Goal: Check status: Check status

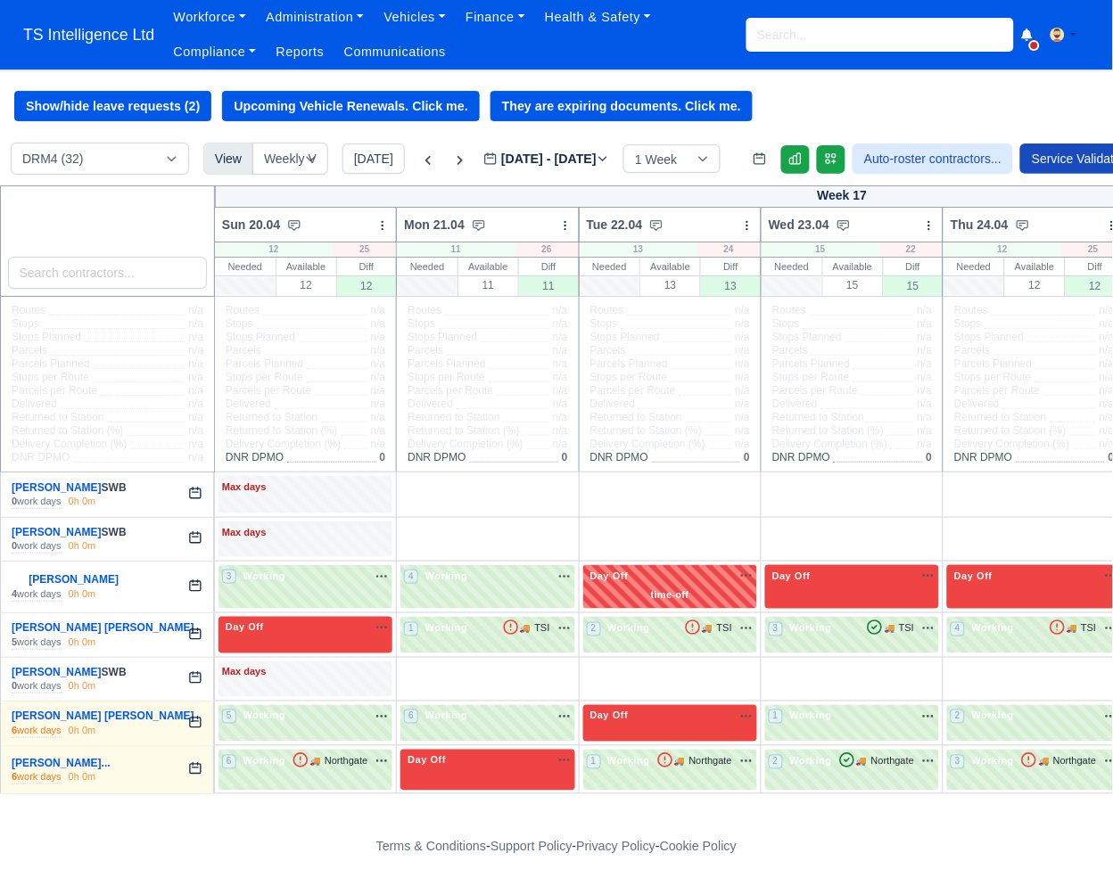
click at [790, 29] on input "search" at bounding box center [879, 35] width 267 height 34
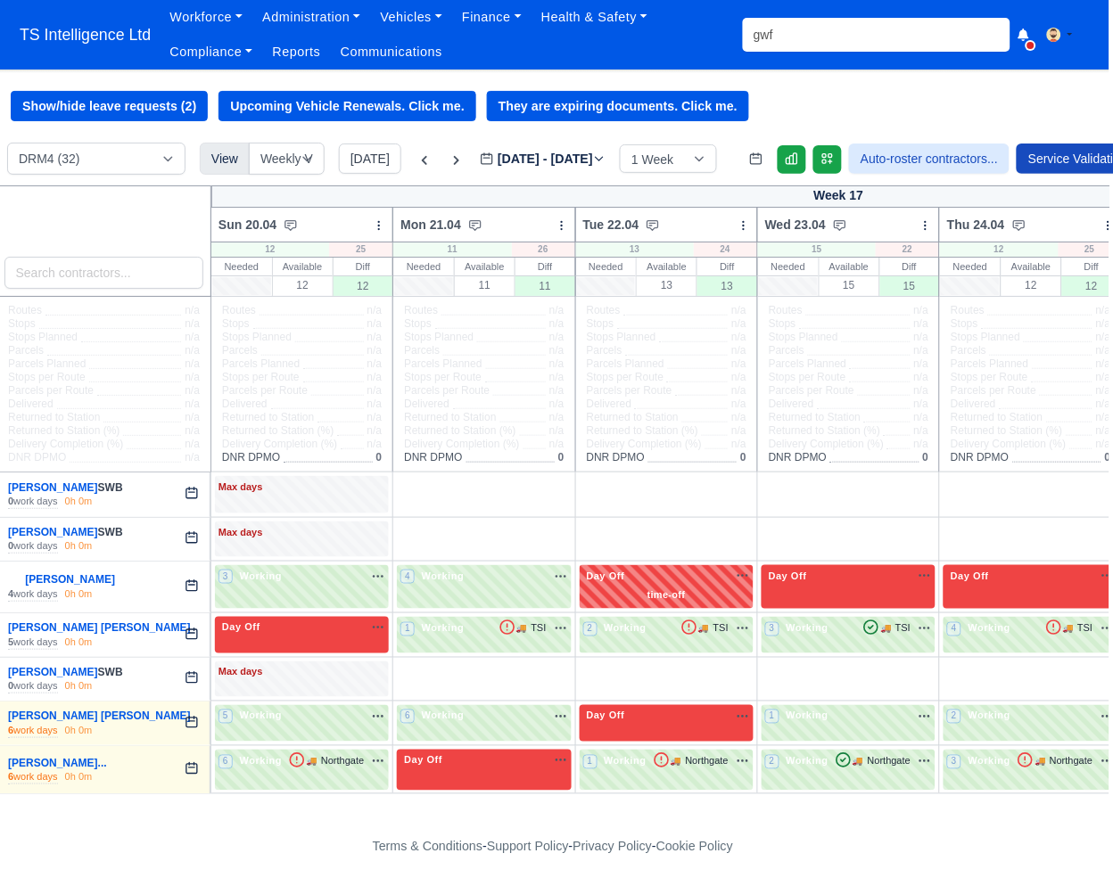
scroll to position [0, 4]
click at [827, 43] on input "gwf" at bounding box center [875, 35] width 267 height 34
click at [827, 40] on input "gwf" at bounding box center [875, 35] width 267 height 34
click at [827, 39] on input "gwf" at bounding box center [875, 35] width 267 height 34
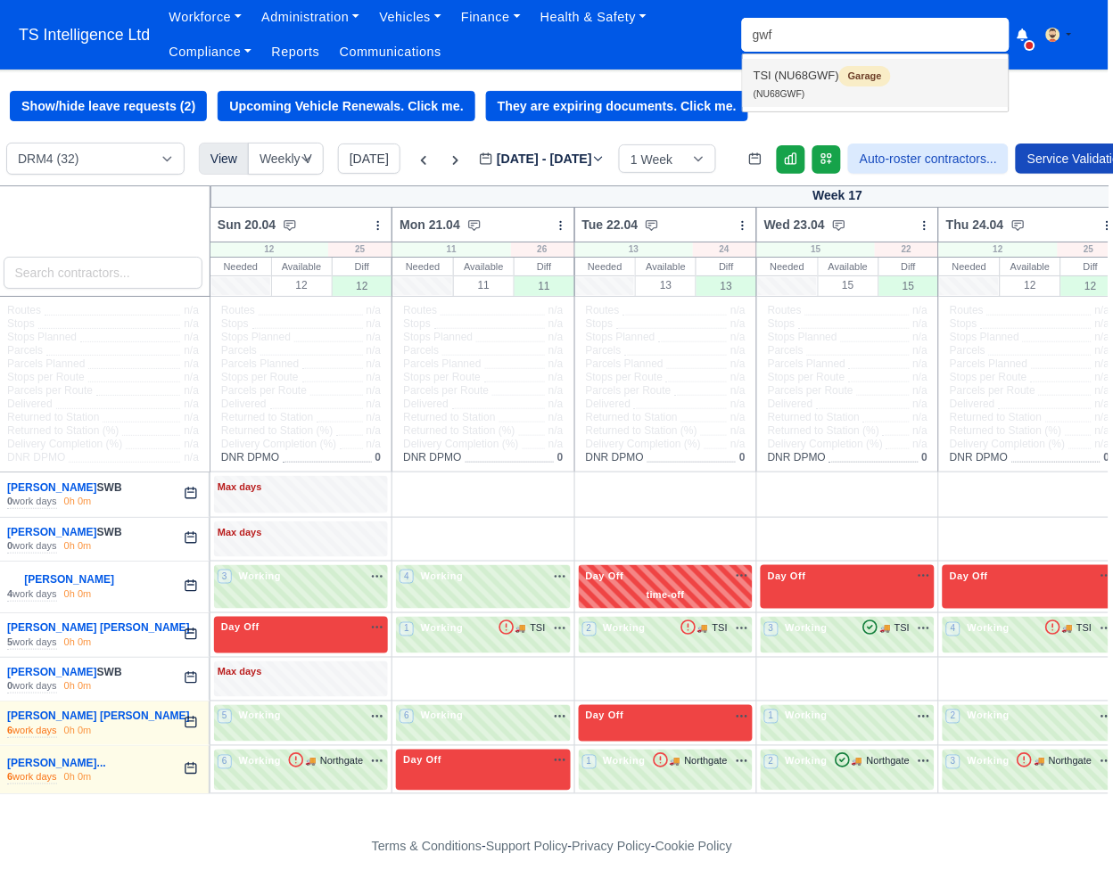
click at [805, 85] on link "TSI (NU68GWF) Garage (NU68GWF)" at bounding box center [876, 83] width 266 height 48
type input "NU68GWF"
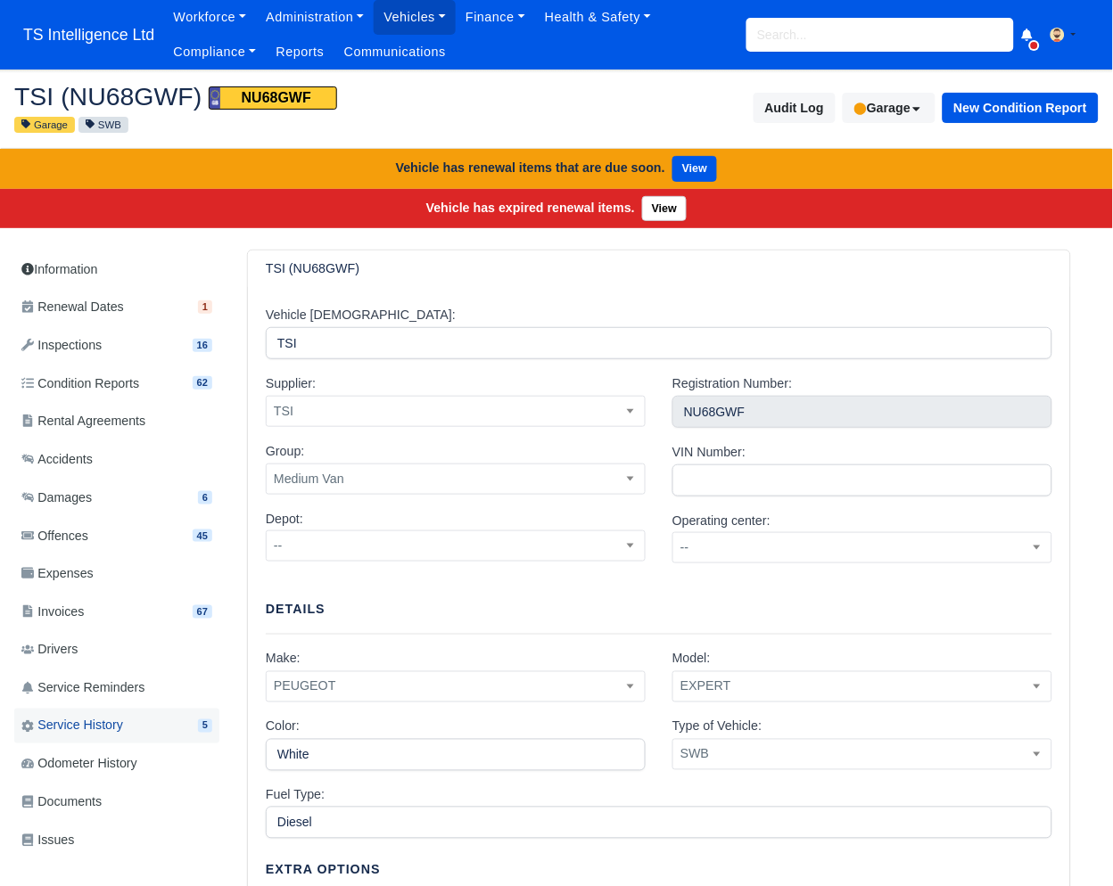
click at [88, 729] on span "Service History" at bounding box center [72, 726] width 102 height 21
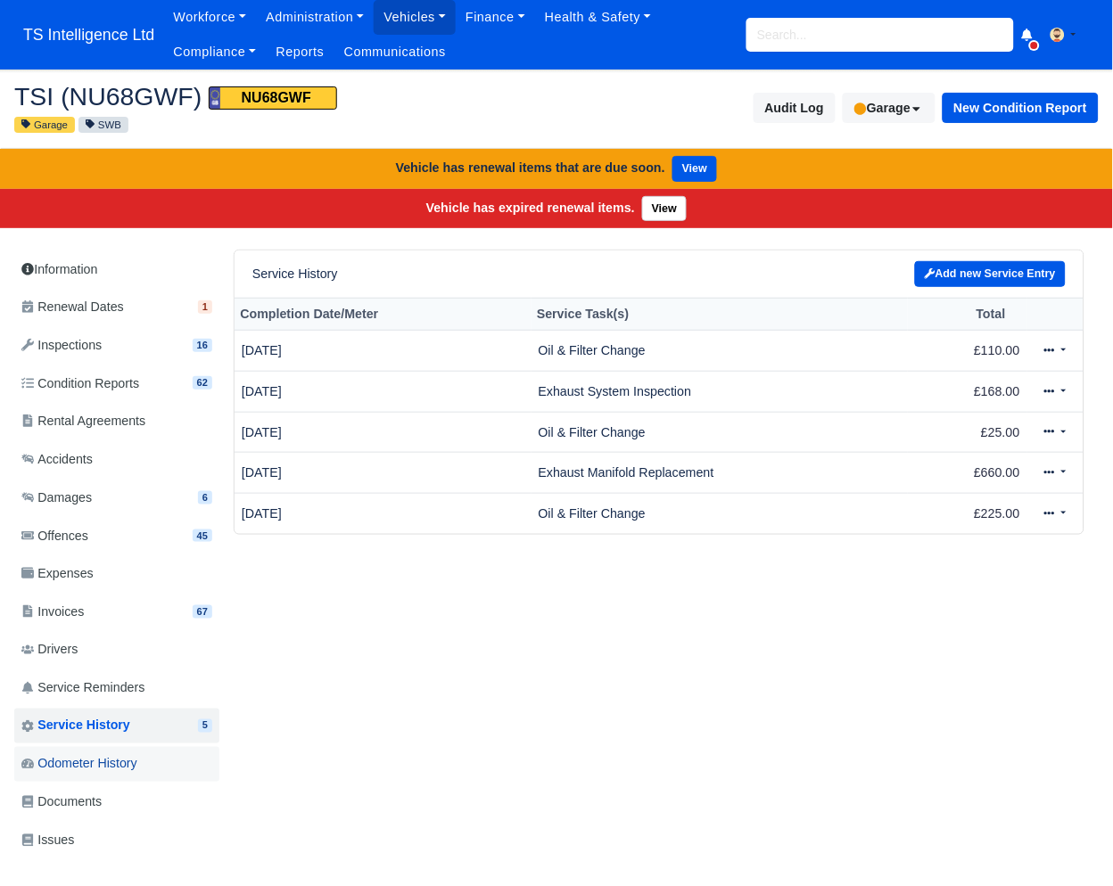
click at [118, 762] on span "Odometer History" at bounding box center [79, 764] width 116 height 21
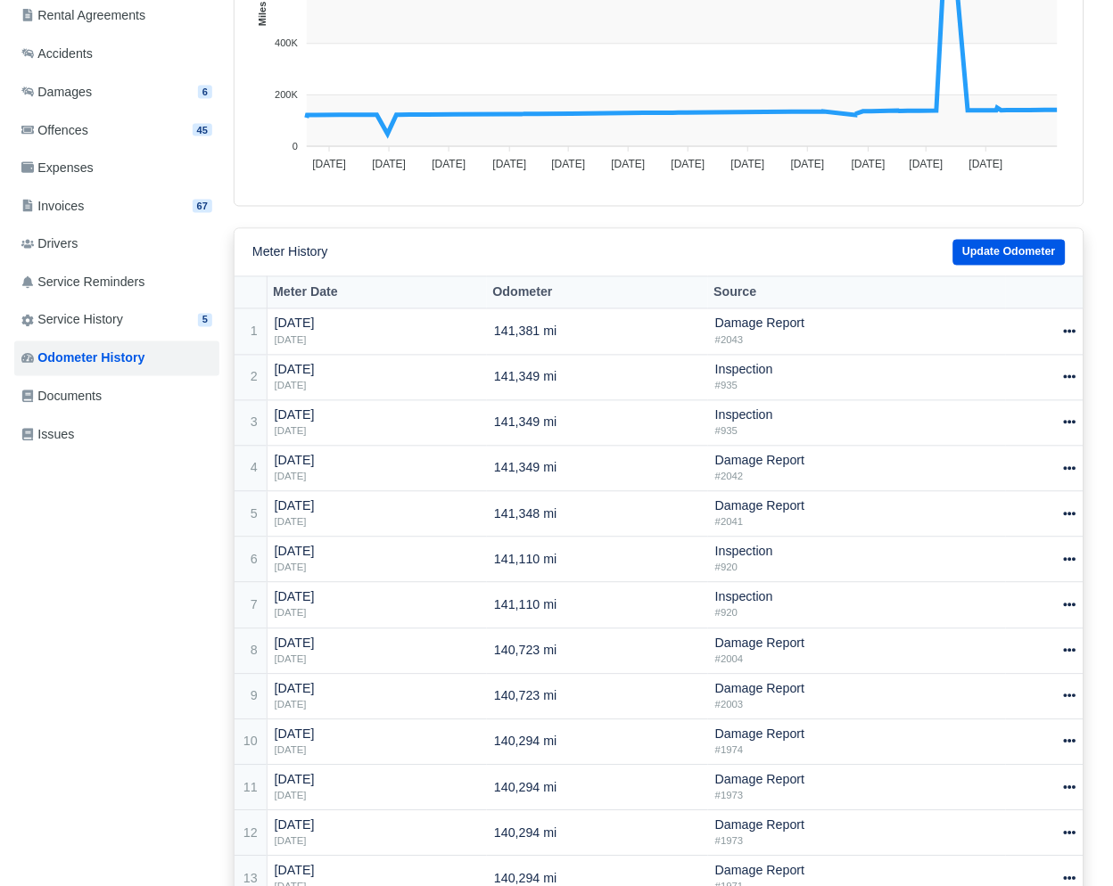
scroll to position [234, 0]
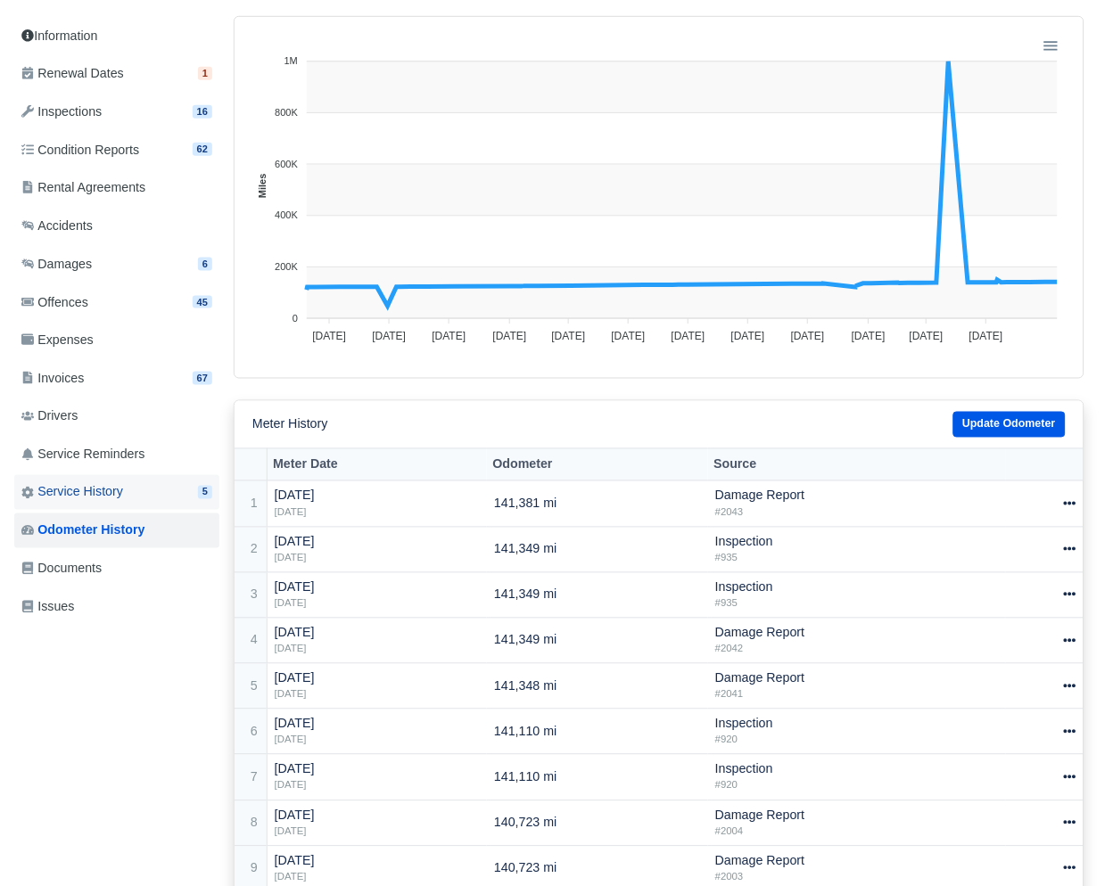
click at [123, 499] on span "Service History" at bounding box center [72, 492] width 102 height 21
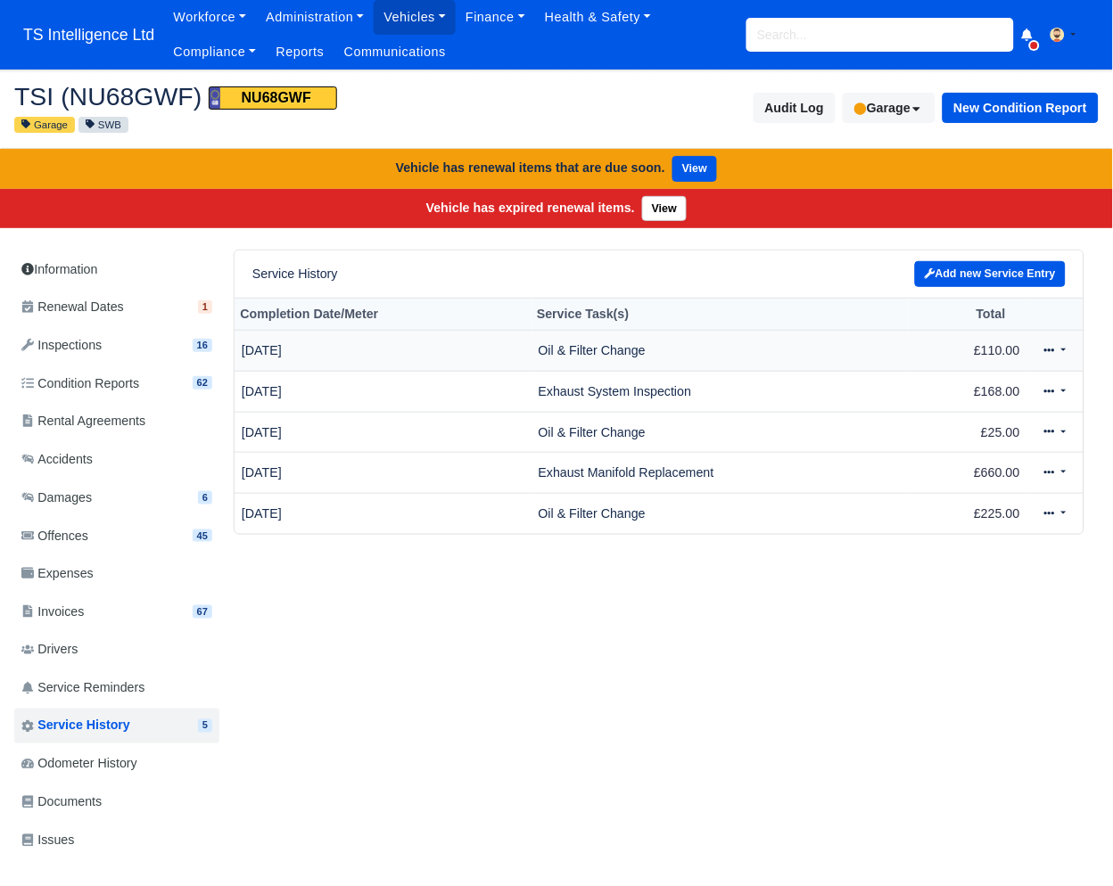
click at [1063, 358] on link at bounding box center [1055, 351] width 42 height 26
click at [976, 414] on link "View" at bounding box center [997, 408] width 159 height 28
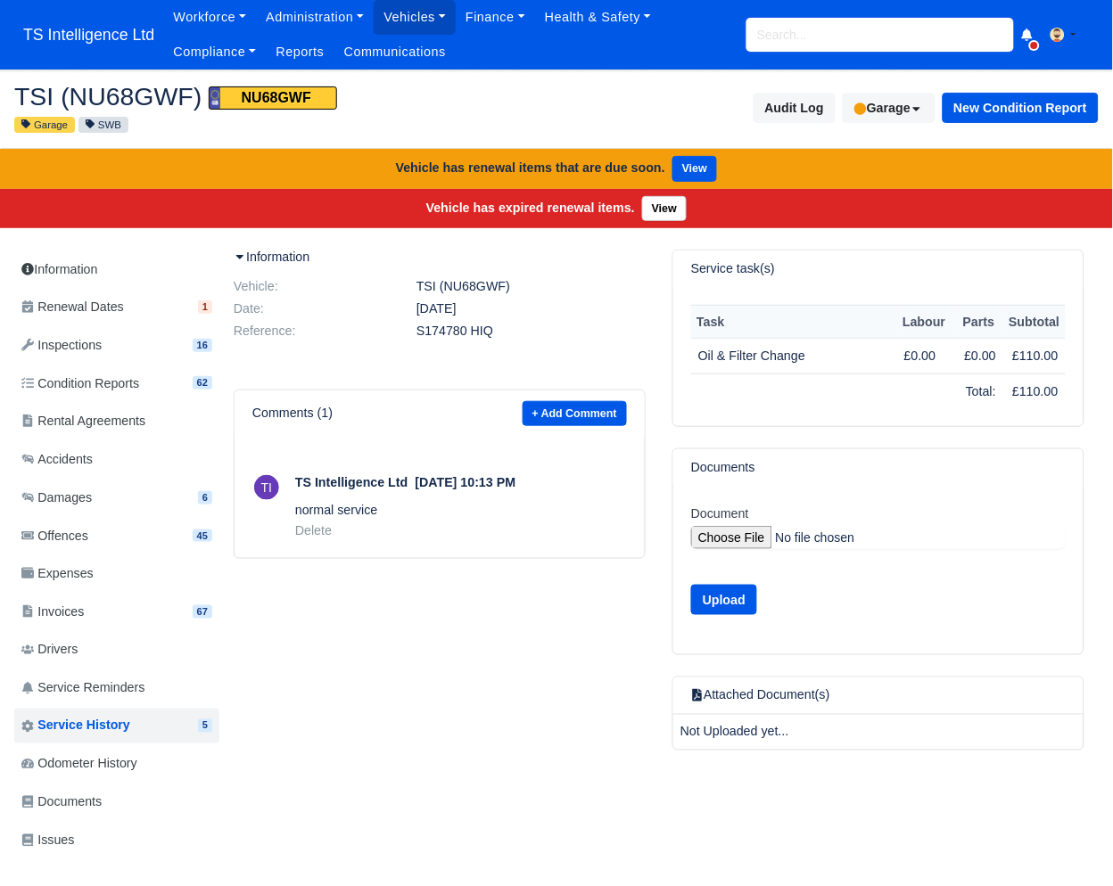
click at [799, 35] on input "search" at bounding box center [879, 35] width 267 height 34
type input "et66"
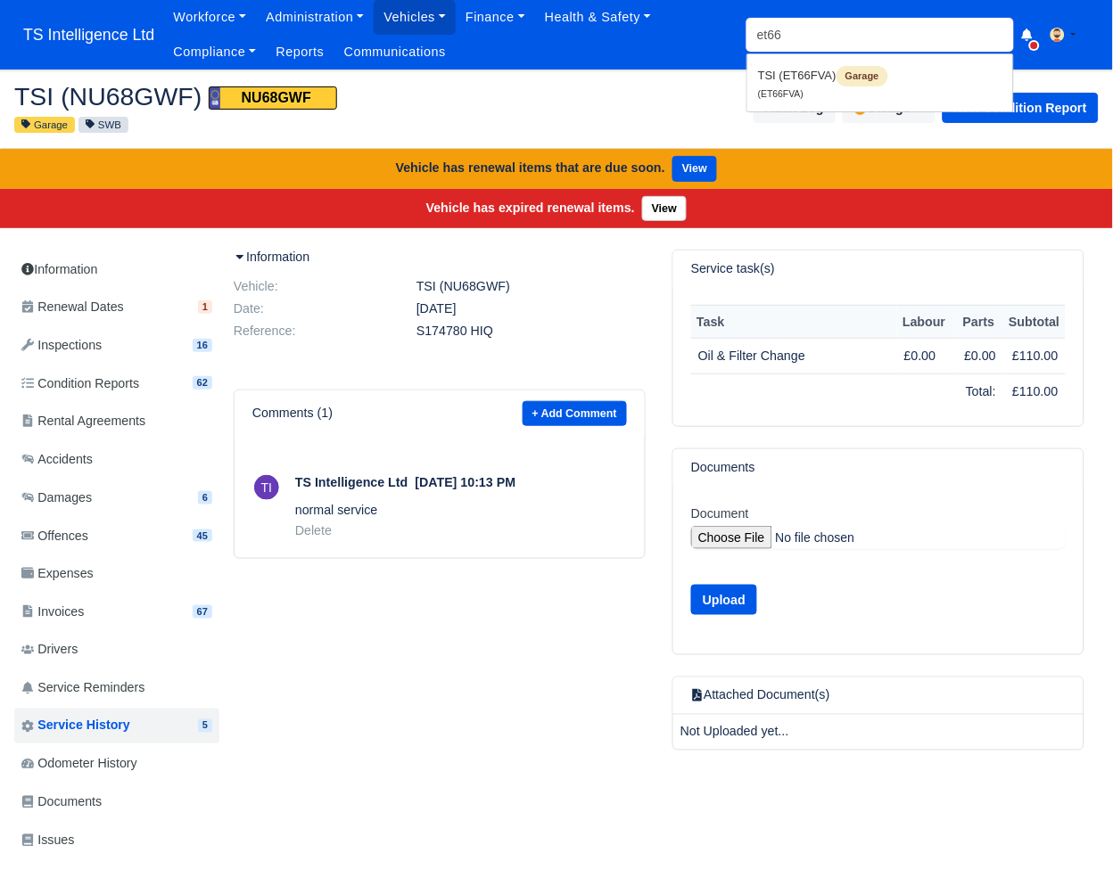
type input "et66FVA"
click at [797, 73] on link "TSI (ET66FVA) Garage (ET66FVA)" at bounding box center [880, 83] width 266 height 48
type input "ET66FVA"
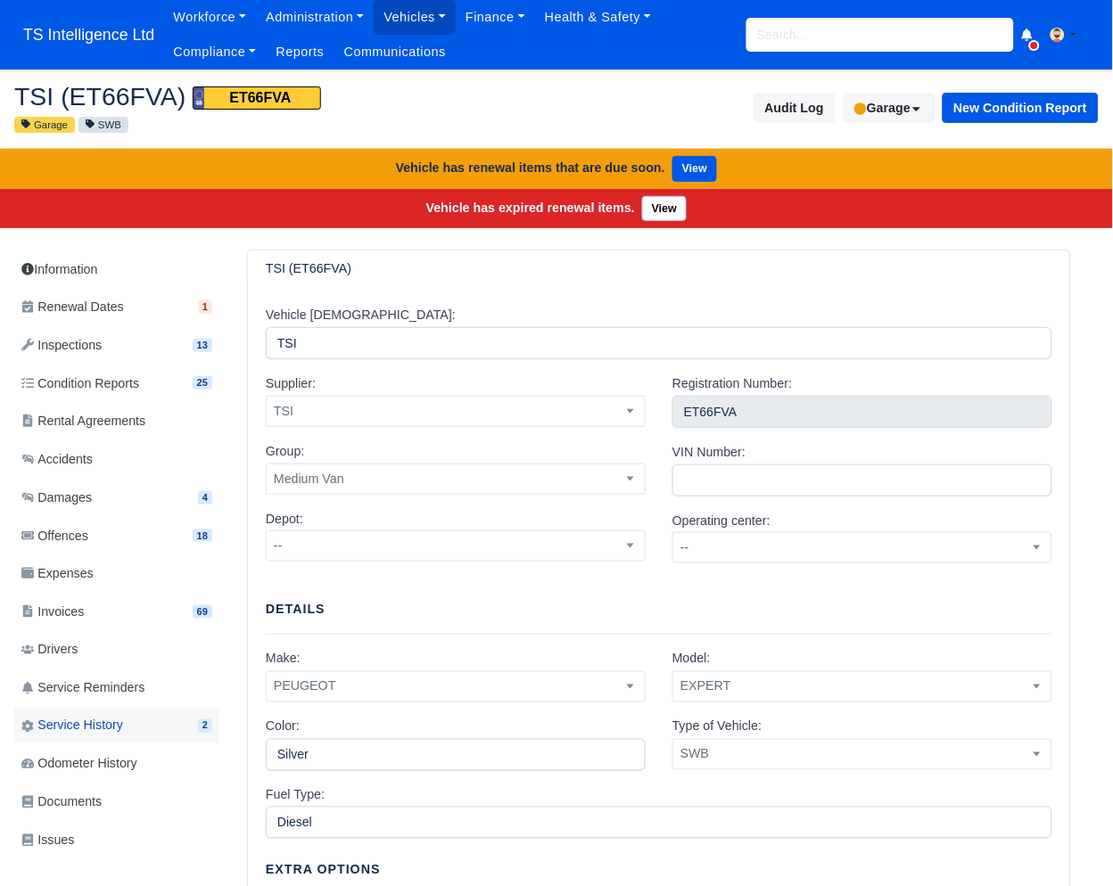
click at [111, 720] on span "Service History" at bounding box center [72, 726] width 102 height 21
